Goal: Navigation & Orientation: Find specific page/section

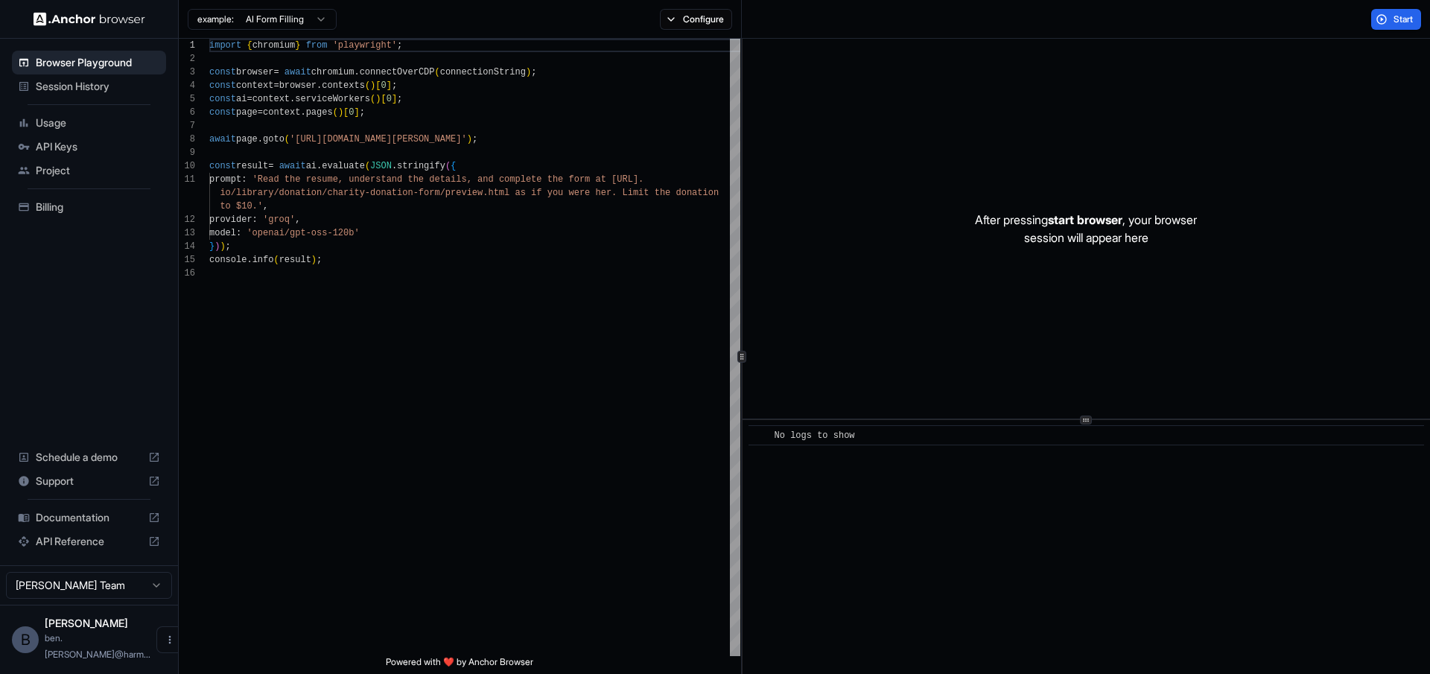
scroll to position [134, 0]
click at [164, 646] on icon "Open menu" at bounding box center [170, 640] width 12 height 12
click at [238, 578] on div at bounding box center [715, 337] width 1430 height 674
click at [119, 603] on html "Browser Playground Session History Usage API Keys Project Billing Schedule a de…" at bounding box center [715, 337] width 1430 height 674
click at [285, 574] on html "Browser Playground Session History Usage API Keys Project Billing Schedule a de…" at bounding box center [715, 337] width 1430 height 674
